Goal: Transaction & Acquisition: Obtain resource

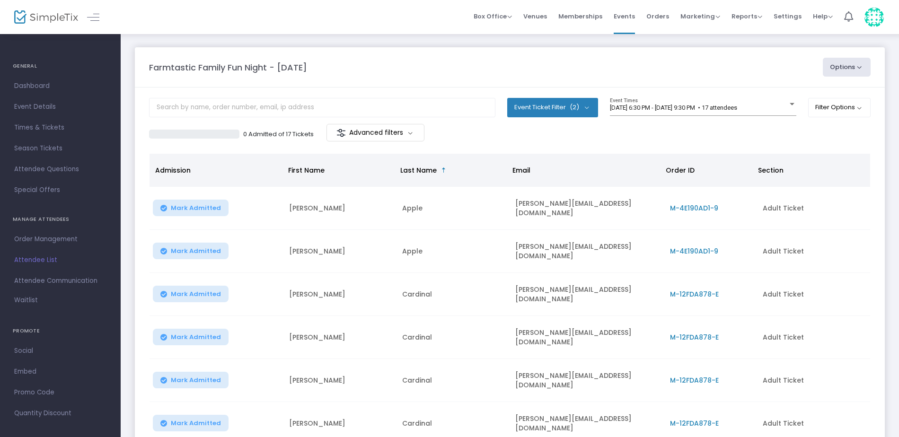
click at [834, 77] on button "Options" at bounding box center [847, 67] width 48 height 19
click at [803, 97] on li "Export List" at bounding box center [820, 95] width 87 height 18
radio input "false"
radio input "true"
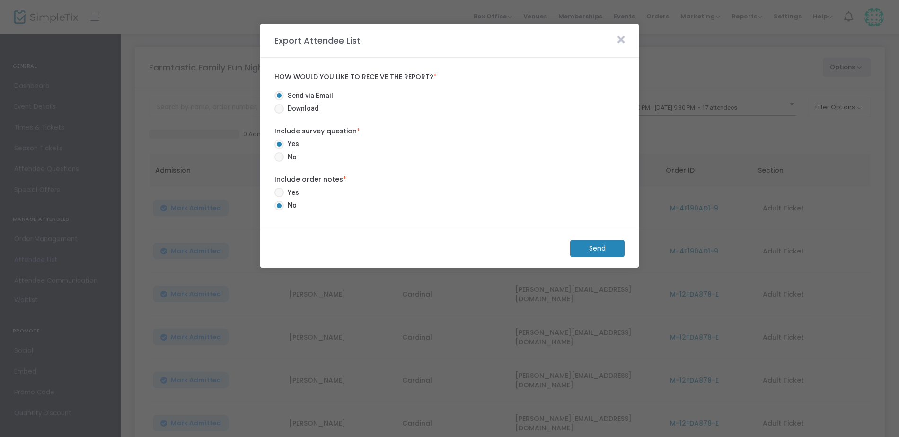
click at [306, 103] on mat-radio-button "Send via Email" at bounding box center [307, 97] width 66 height 13
click at [307, 108] on span "Download" at bounding box center [301, 109] width 35 height 10
click at [279, 114] on input "Download" at bounding box center [279, 114] width 0 height 0
radio input "true"
click at [626, 254] on div "Download" at bounding box center [589, 249] width 80 height 18
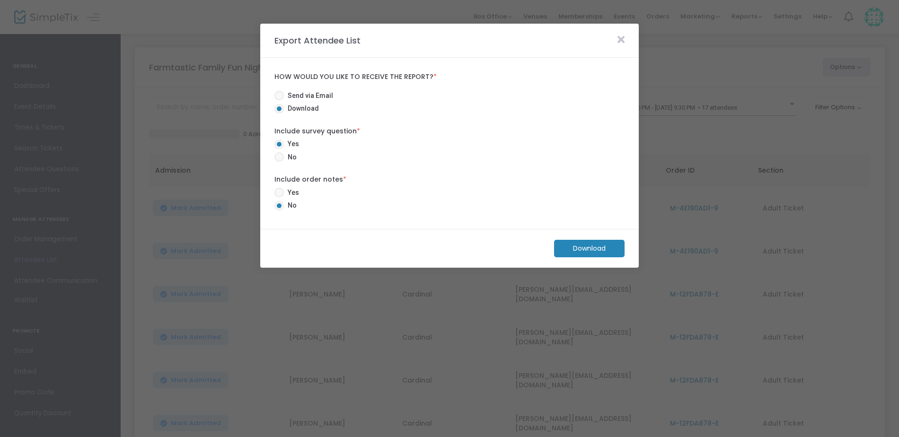
click at [624, 254] on m-button "Download" at bounding box center [589, 249] width 71 height 18
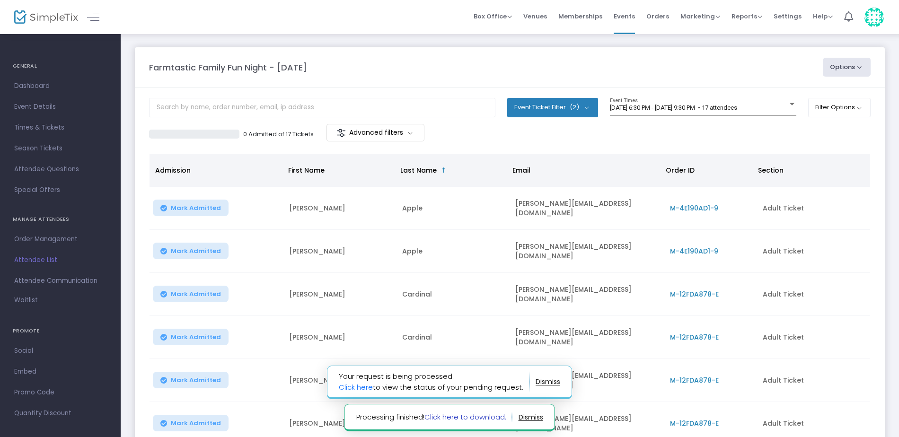
click at [459, 418] on link "Click here to download." at bounding box center [465, 417] width 82 height 10
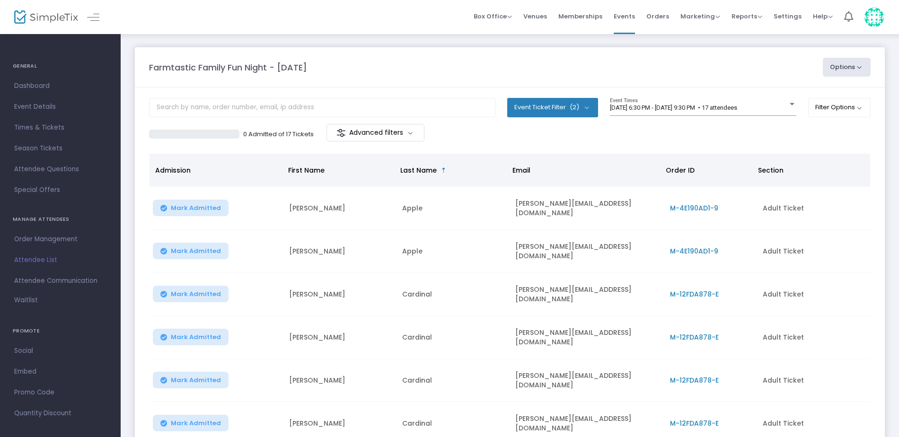
drag, startPoint x: 35, startPoint y: 241, endPoint x: 51, endPoint y: 238, distance: 16.3
click at [35, 241] on span "Order Management" at bounding box center [60, 239] width 92 height 12
